Goal: Information Seeking & Learning: Check status

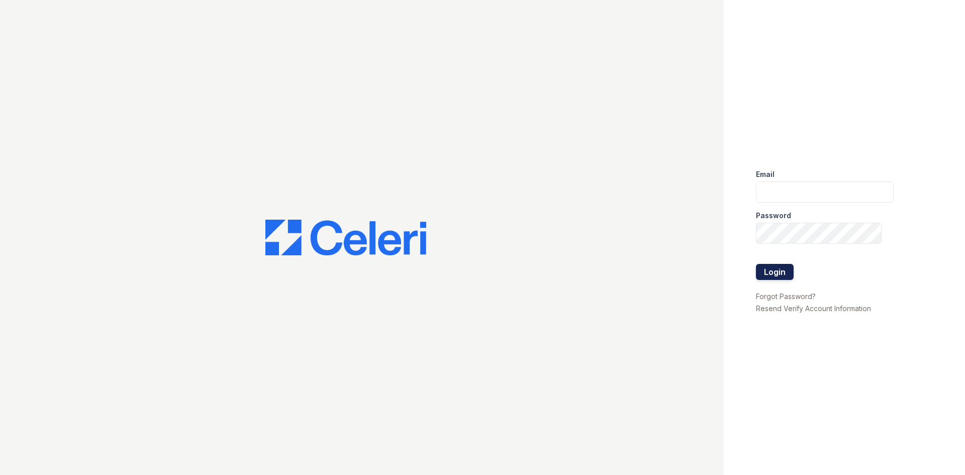
type input "[EMAIL_ADDRESS][DOMAIN_NAME]"
click at [777, 269] on button "Login" at bounding box center [775, 272] width 38 height 16
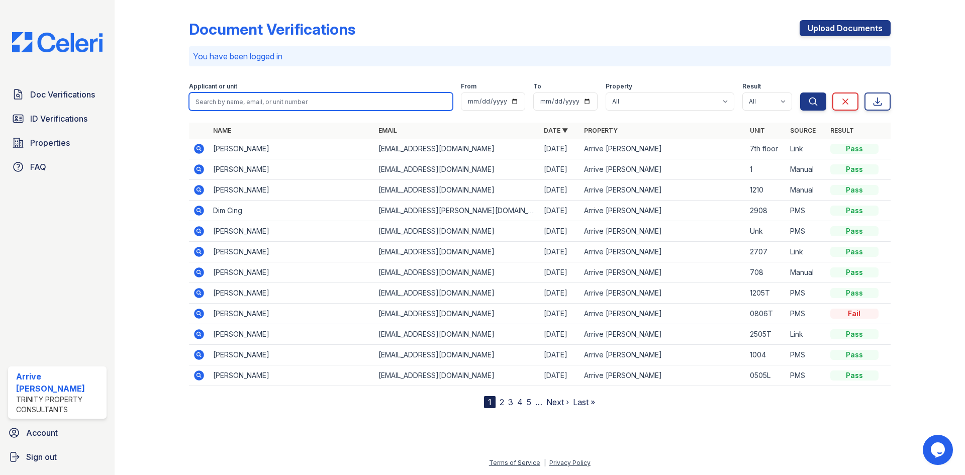
click at [240, 109] on input "search" at bounding box center [321, 101] width 264 height 18
paste input "Thabuteau, Megan"
drag, startPoint x: 227, startPoint y: 104, endPoint x: 182, endPoint y: 100, distance: 45.4
click at [182, 100] on div "Document Verifications Upload Documents You have been logged in Filter Applican…" at bounding box center [540, 212] width 818 height 424
click at [259, 104] on input "Thabuteau, Megan" at bounding box center [321, 101] width 264 height 18
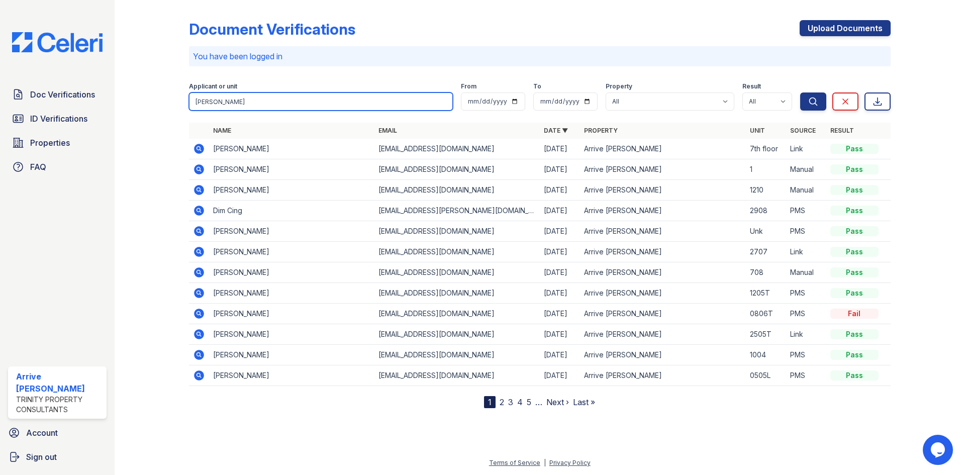
paste input "Thabuteau,"
click at [249, 101] on input "Thabuteau, MeganThabuteau," at bounding box center [321, 101] width 264 height 18
drag, startPoint x: 227, startPoint y: 101, endPoint x: 137, endPoint y: 91, distance: 89.9
click at [148, 100] on div "Document Verifications Upload Documents You have been logged in Filter Applican…" at bounding box center [540, 212] width 818 height 424
click at [198, 100] on input ", Megan Thabuteau," at bounding box center [321, 101] width 264 height 18
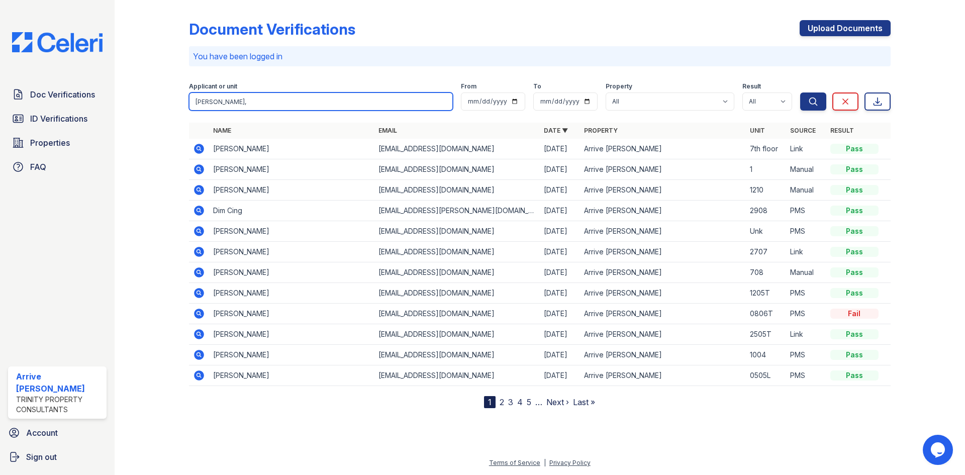
type input "Megan Thabuteau,"
click at [800, 92] on button "Search" at bounding box center [813, 101] width 26 height 18
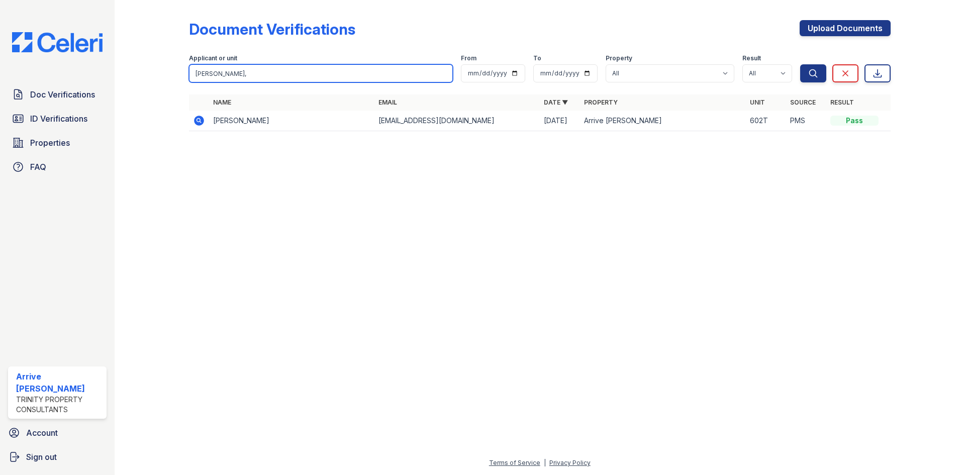
drag, startPoint x: 266, startPoint y: 75, endPoint x: 195, endPoint y: 67, distance: 71.3
click at [195, 67] on input "Megan Thabuteau," at bounding box center [321, 73] width 264 height 18
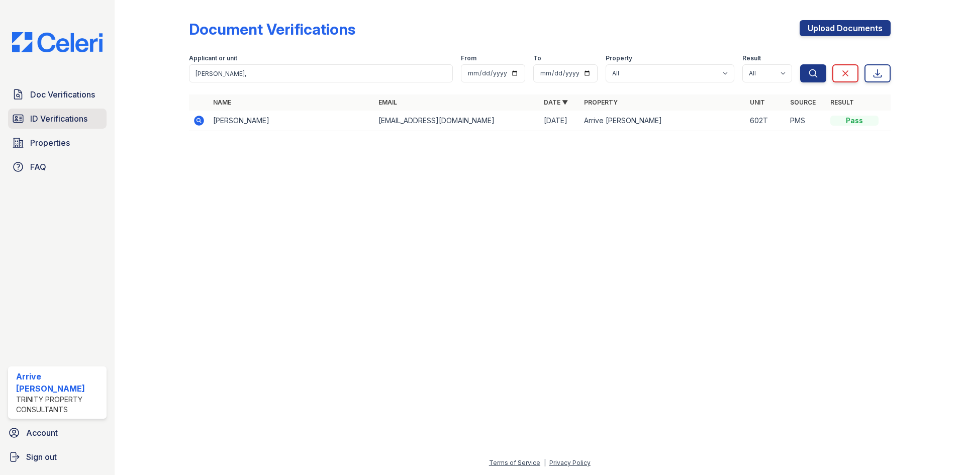
click at [74, 118] on span "ID Verifications" at bounding box center [58, 119] width 57 height 12
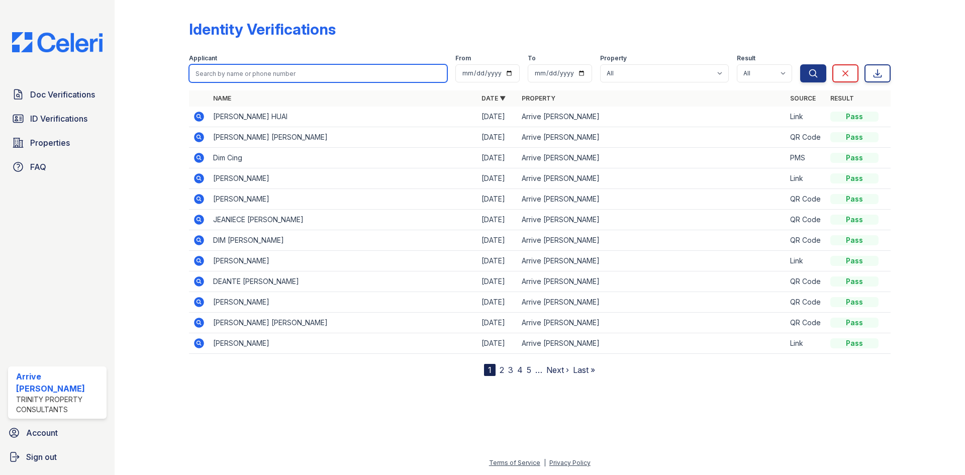
click at [247, 74] on input "search" at bounding box center [318, 73] width 258 height 18
paste input "Megan Thabuteau,"
type input "Megan Thabuteau"
click at [800, 64] on button "Search" at bounding box center [813, 73] width 26 height 18
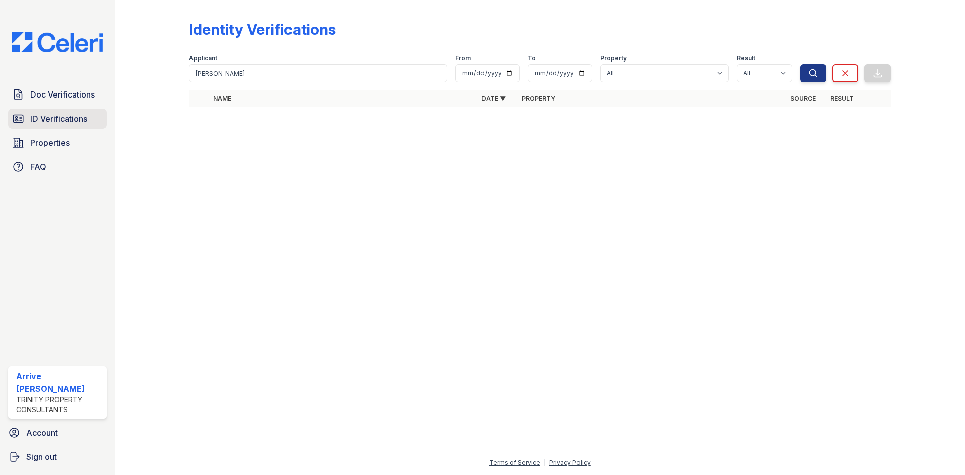
click at [81, 116] on span "ID Verifications" at bounding box center [58, 119] width 57 height 12
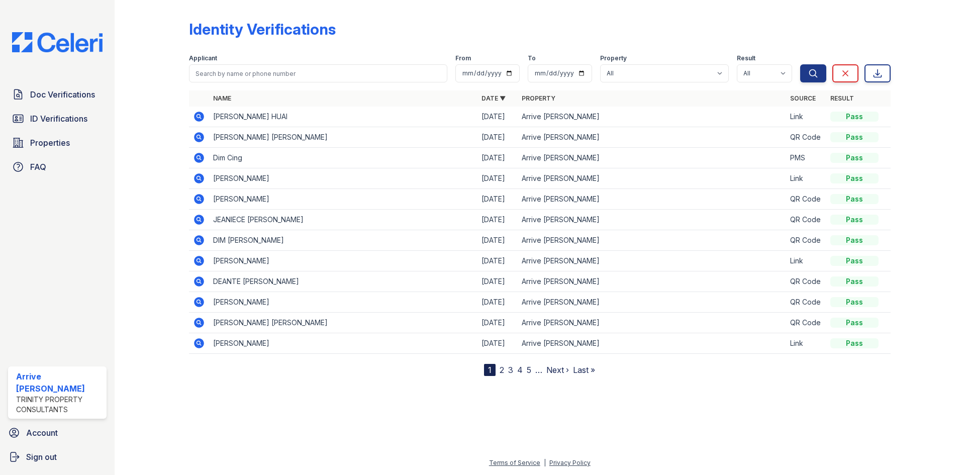
click at [500, 368] on link "2" at bounding box center [501, 370] width 5 height 10
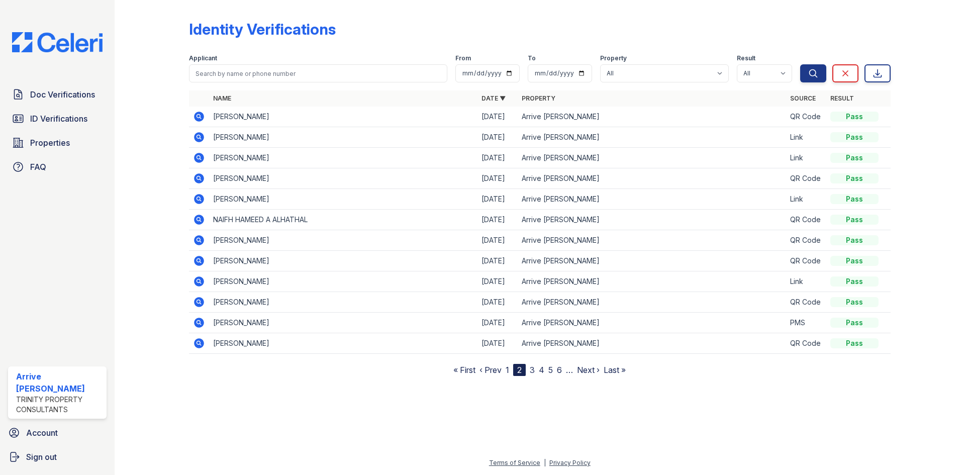
click at [531, 370] on link "3" at bounding box center [532, 370] width 5 height 10
click at [538, 370] on link "4" at bounding box center [537, 370] width 6 height 10
click at [543, 369] on link "5" at bounding box center [541, 370] width 5 height 10
click at [546, 371] on link "6" at bounding box center [545, 370] width 5 height 10
click at [525, 370] on link "5" at bounding box center [522, 370] width 5 height 10
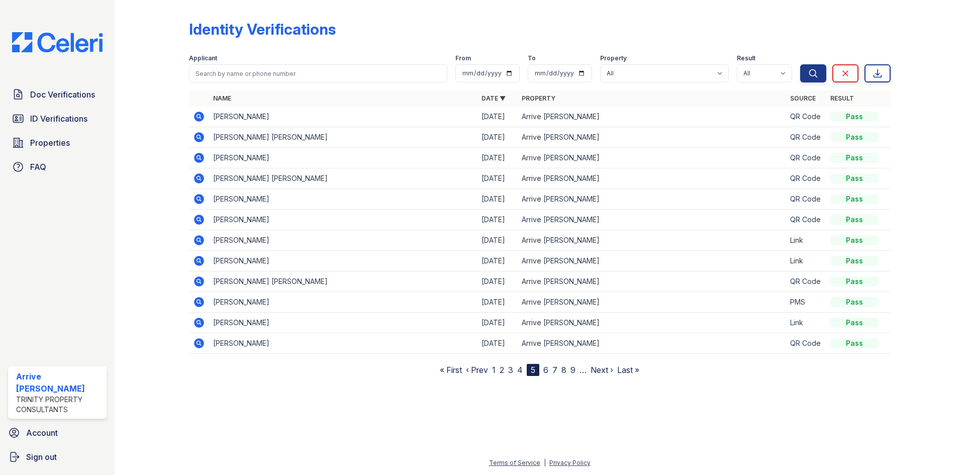
click at [199, 135] on icon at bounding box center [199, 137] width 12 height 12
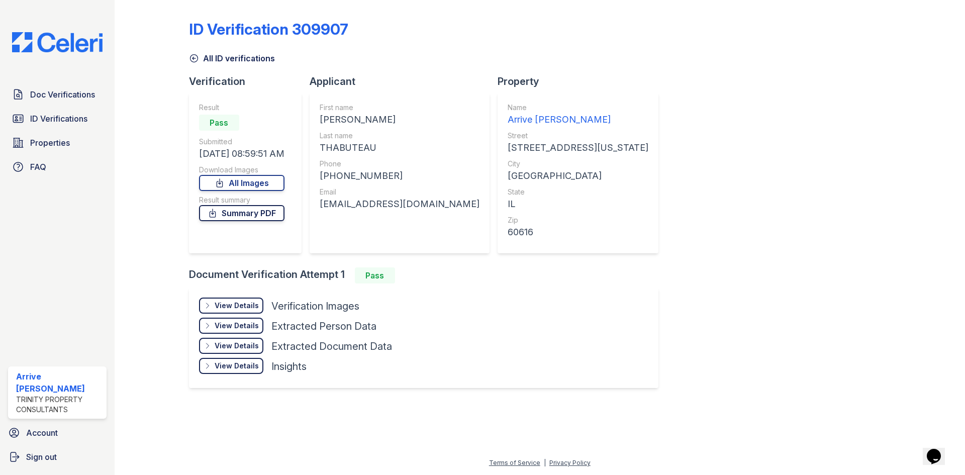
click at [263, 215] on link "Summary PDF" at bounding box center [241, 213] width 85 height 16
